Goal: Task Accomplishment & Management: Use online tool/utility

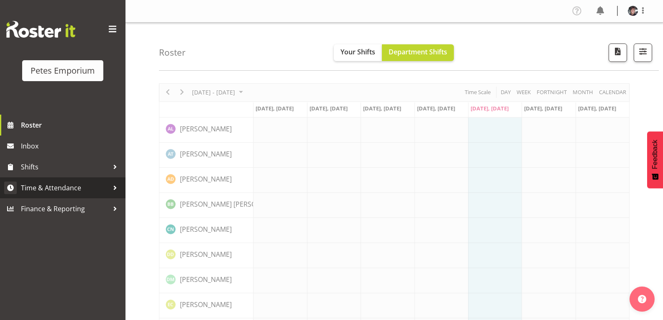
click at [67, 190] on span "Time & Attendance" at bounding box center [65, 188] width 88 height 13
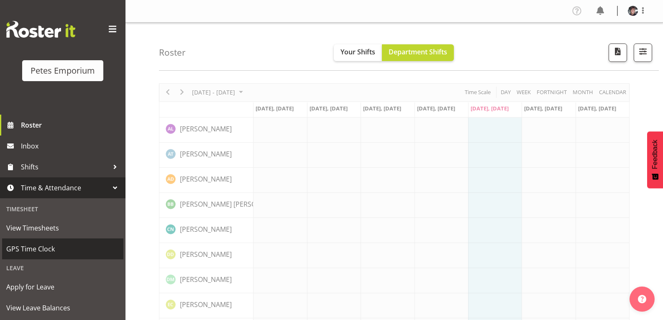
click at [44, 250] on span "GPS Time Clock" at bounding box center [62, 249] width 113 height 13
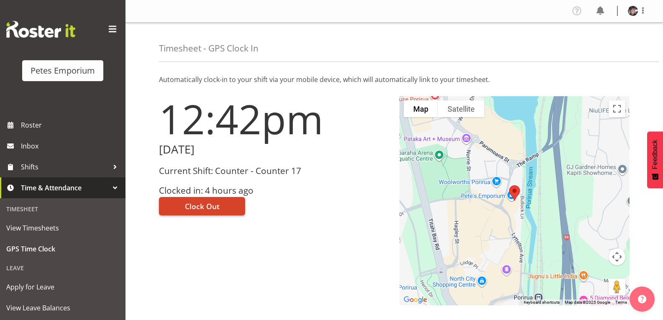
click at [219, 202] on span "Clock Out" at bounding box center [202, 206] width 35 height 11
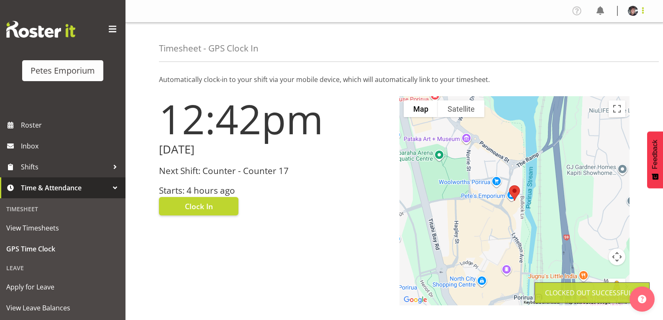
click at [645, 14] on span at bounding box center [643, 10] width 10 height 10
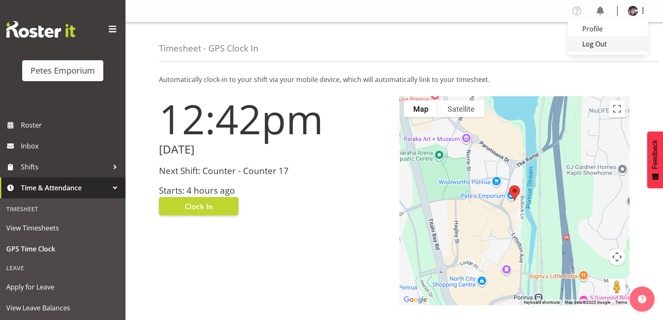
click at [595, 47] on link "Log Out" at bounding box center [608, 43] width 80 height 15
